Goal: Task Accomplishment & Management: Manage account settings

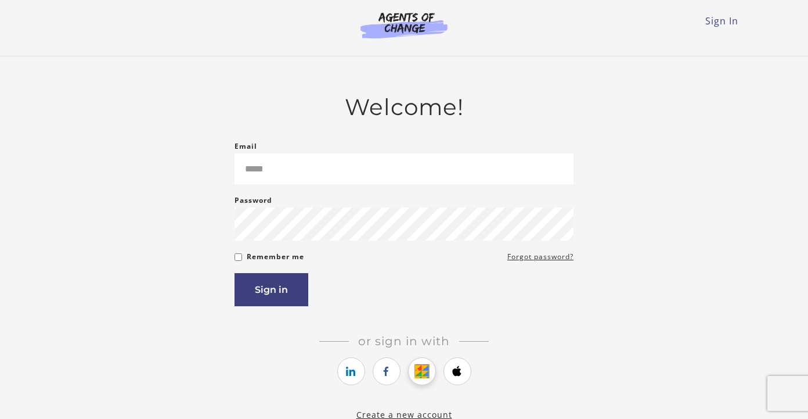
click at [417, 377] on icon "https://courses.thinkific.com/users/auth/google?ss%5Breferral%5D=&ss%5Buser_ret…" at bounding box center [422, 371] width 15 height 14
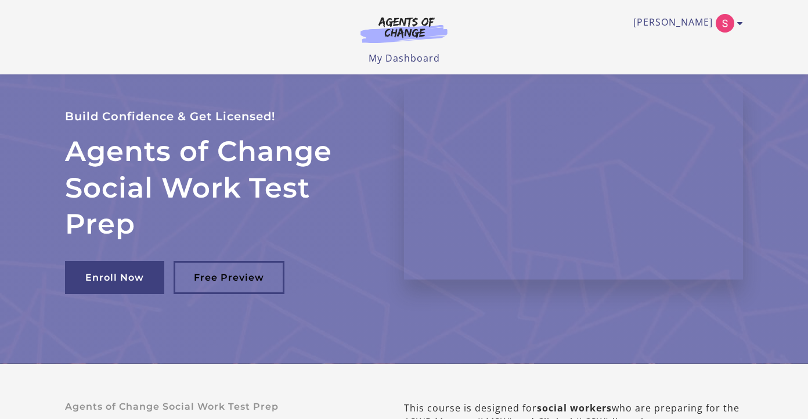
scroll to position [23, 0]
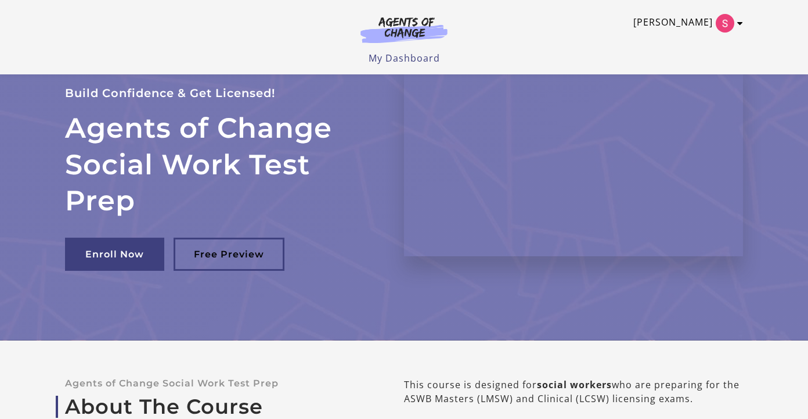
click at [734, 23] on img "Toggle menu" at bounding box center [725, 23] width 19 height 19
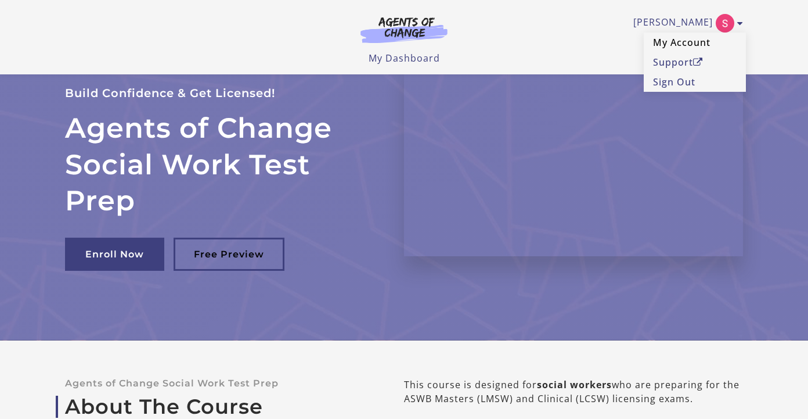
click at [684, 44] on link "My Account" at bounding box center [695, 43] width 102 height 20
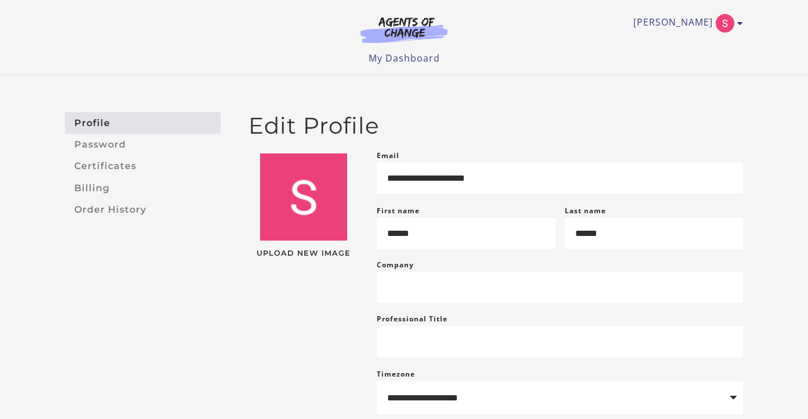
scroll to position [23, 0]
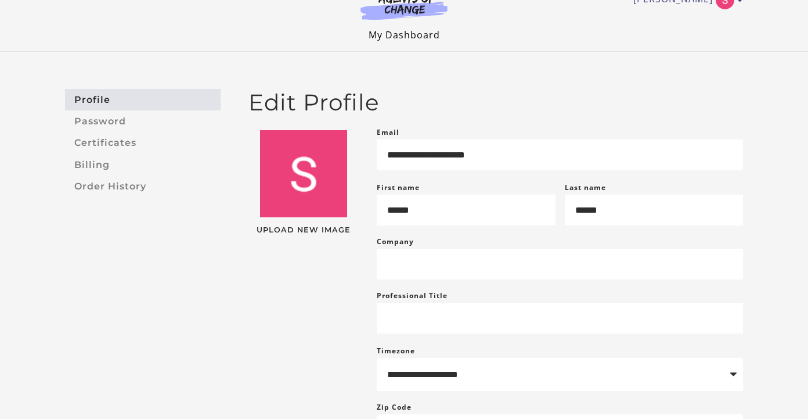
click at [418, 32] on link "My Dashboard" at bounding box center [404, 34] width 71 height 13
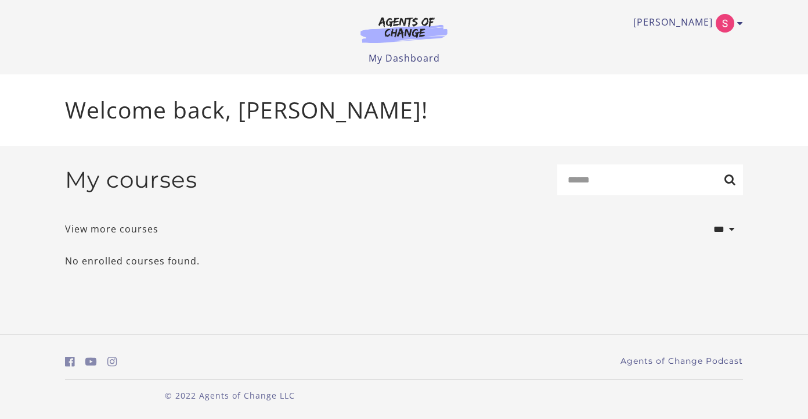
click at [504, 223] on div "**********" at bounding box center [404, 229] width 678 height 31
click at [127, 228] on link "View more courses" at bounding box center [112, 229] width 94 height 14
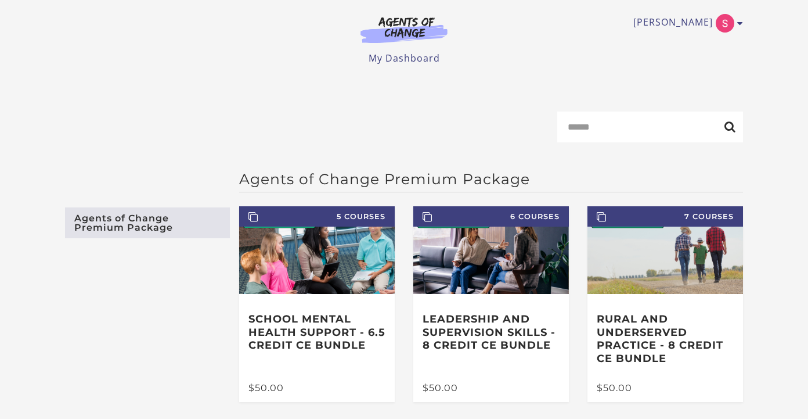
click at [436, 147] on form "Search" at bounding box center [404, 132] width 678 height 40
click at [701, 26] on link "[PERSON_NAME]" at bounding box center [686, 23] width 104 height 19
click at [392, 64] on li "My Dashboard" at bounding box center [404, 58] width 71 height 14
click at [393, 53] on link "My Dashboard" at bounding box center [404, 58] width 71 height 13
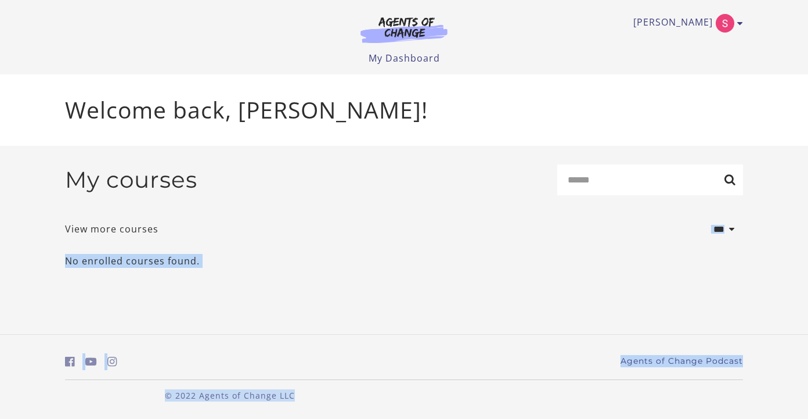
drag, startPoint x: 308, startPoint y: 233, endPoint x: 174, endPoint y: 457, distance: 261.1
click at [174, 418] on html "Skip to main content [PERSON_NAME] My Account Support Sign Out Toggle menu Menu…" at bounding box center [404, 209] width 808 height 419
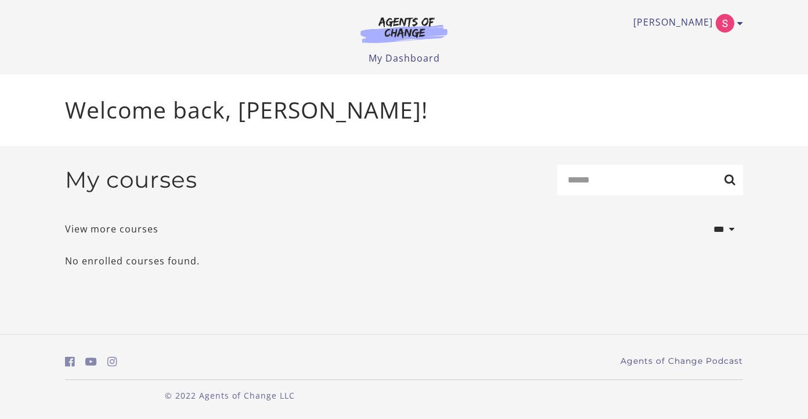
click at [305, 105] on p "Welcome back, [PERSON_NAME]!" at bounding box center [404, 110] width 678 height 34
click at [724, 22] on img "Toggle menu" at bounding box center [725, 23] width 19 height 19
click at [684, 82] on link "Sign Out" at bounding box center [695, 82] width 102 height 20
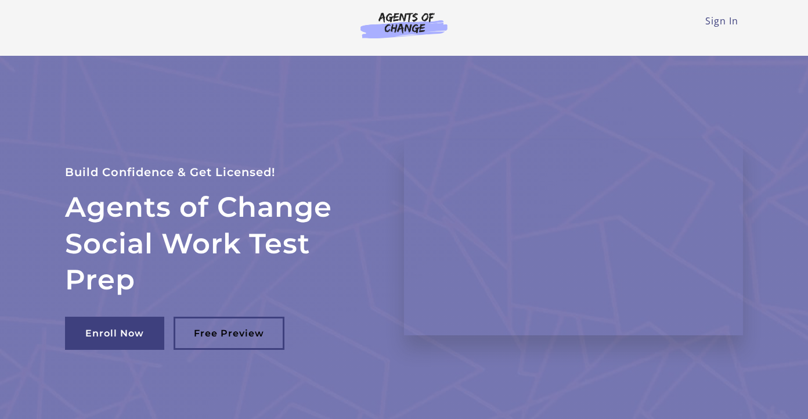
click at [721, 28] on div "Sign In Toggle menu Menu Sign In" at bounding box center [404, 23] width 678 height 46
click at [715, 27] on link "Sign In" at bounding box center [722, 21] width 33 height 13
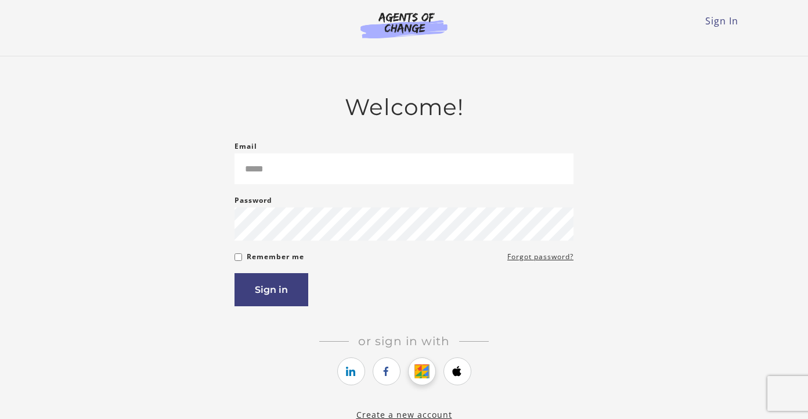
click at [420, 376] on icon "https://courses.thinkific.com/users/auth/google?ss%5Breferral%5D=&ss%5Buser_ret…" at bounding box center [422, 371] width 15 height 14
